Goal: Information Seeking & Learning: Check status

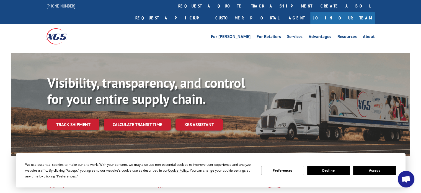
click at [379, 171] on button "Accept" at bounding box center [375, 169] width 43 height 9
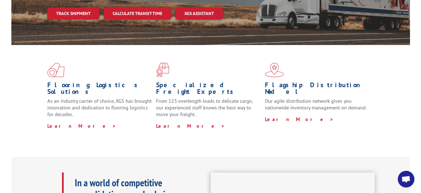
scroll to position [28, 0]
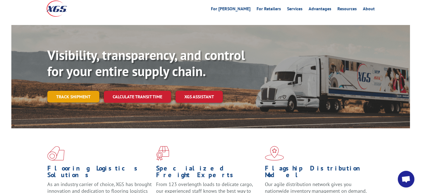
click at [82, 91] on link "Track shipment" at bounding box center [73, 97] width 52 height 12
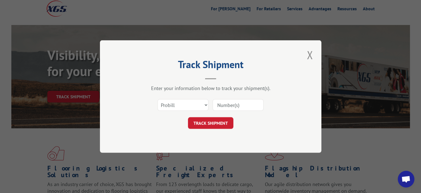
paste input "16571352"
type input "16571352"
click at [208, 124] on button "TRACK SHIPMENT" at bounding box center [210, 123] width 45 height 12
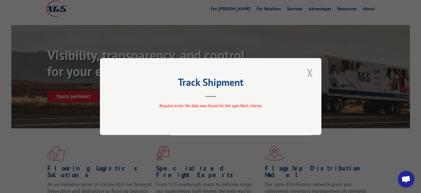
click at [310, 73] on button "Close modal" at bounding box center [309, 72] width 9 height 15
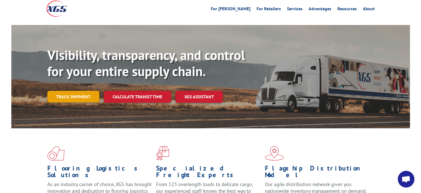
click at [83, 91] on link "Track shipment" at bounding box center [73, 97] width 52 height 12
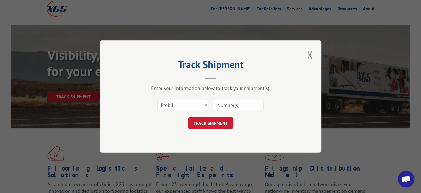
click at [223, 103] on input at bounding box center [238, 105] width 51 height 12
paste input "16571352"
type input "16571352"
click at [204, 121] on button "TRACK SHIPMENT" at bounding box center [210, 123] width 45 height 12
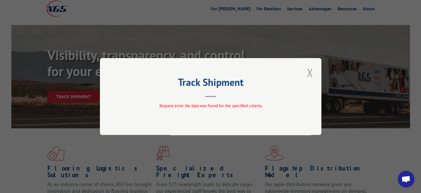
click at [309, 73] on button "Close modal" at bounding box center [309, 72] width 9 height 15
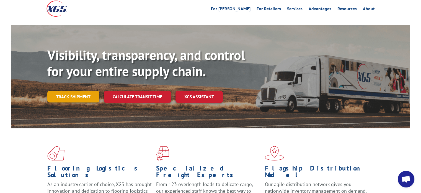
click at [78, 91] on link "Track shipment" at bounding box center [73, 97] width 52 height 12
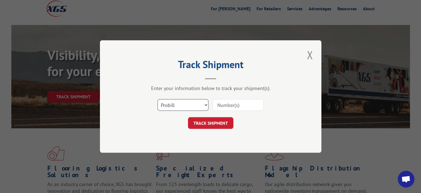
click at [197, 105] on select "Select category... Probill BOL PO" at bounding box center [183, 105] width 51 height 12
select select "po"
click at [158, 99] on select "Select category... Probill BOL PO" at bounding box center [183, 105] width 51 height 12
click at [235, 106] on input at bounding box center [238, 105] width 51 height 12
paste input "09586695"
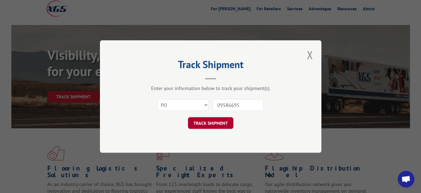
type input "09586695"
click at [209, 123] on button "TRACK SHIPMENT" at bounding box center [210, 123] width 45 height 12
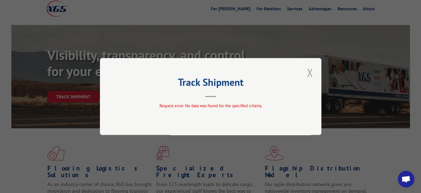
click at [308, 72] on button "Close modal" at bounding box center [309, 72] width 9 height 15
